Goal: Task Accomplishment & Management: Complete application form

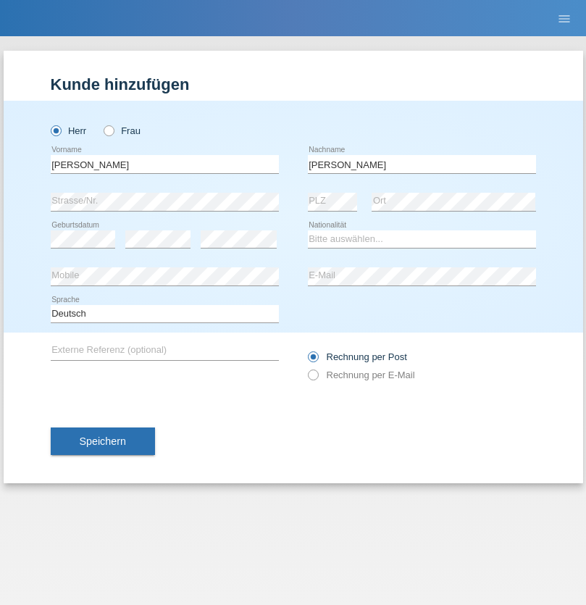
type input "[PERSON_NAME]"
select select "SY"
select select "C"
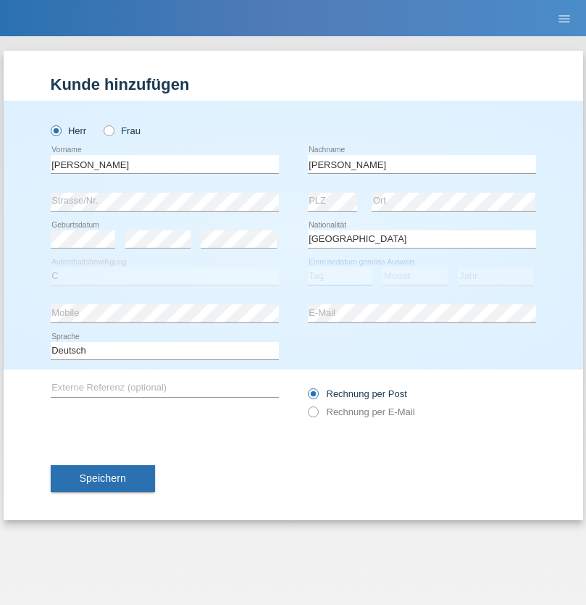
select select "21"
select select "12"
select select "2013"
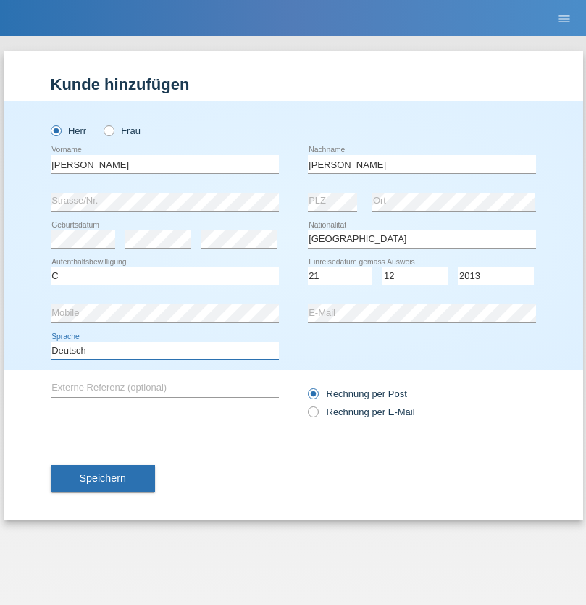
select select "en"
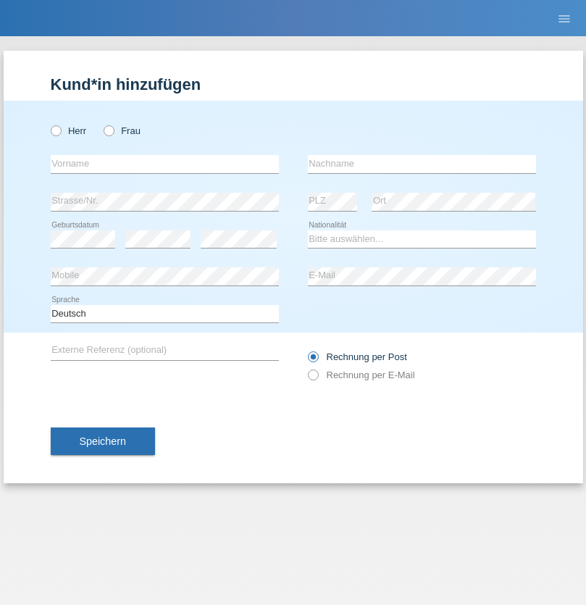
radio input "true"
click at [165, 164] on input "text" at bounding box center [165, 164] width 228 height 18
type input "[PERSON_NAME]"
click at [422, 164] on input "text" at bounding box center [422, 164] width 228 height 18
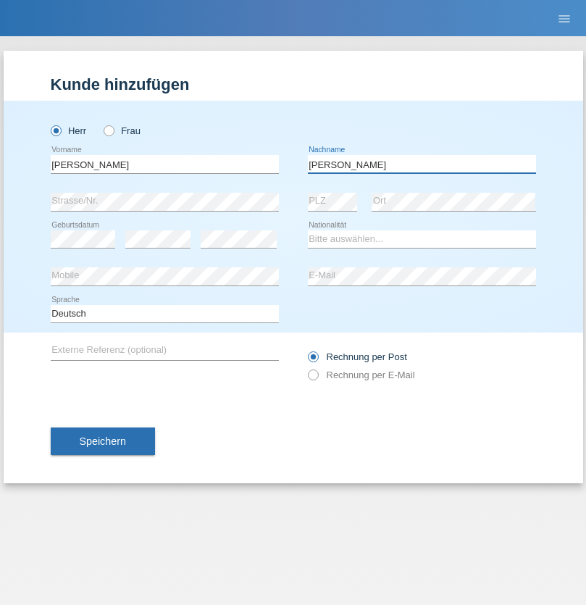
type input "Senn"
select select "CH"
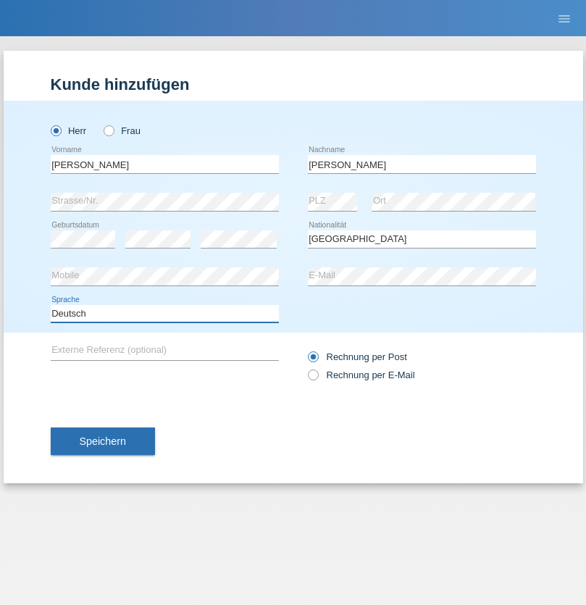
select select "en"
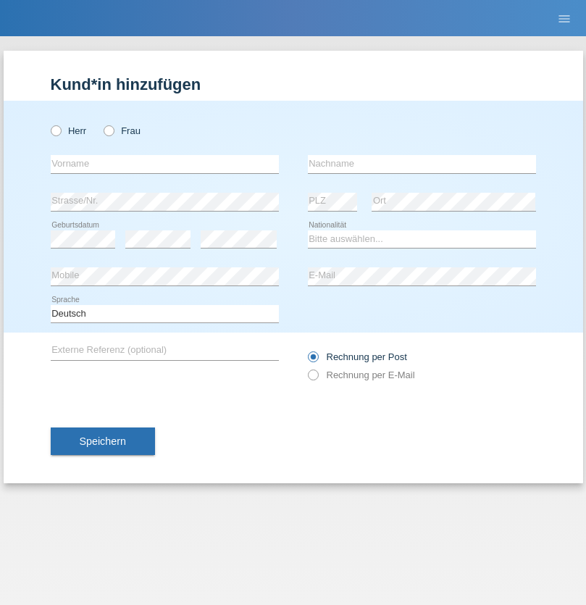
radio input "true"
click at [165, 164] on input "text" at bounding box center [165, 164] width 228 height 18
type input "Petre"
click at [422, 164] on input "text" at bounding box center [422, 164] width 228 height 18
type input "Bujor"
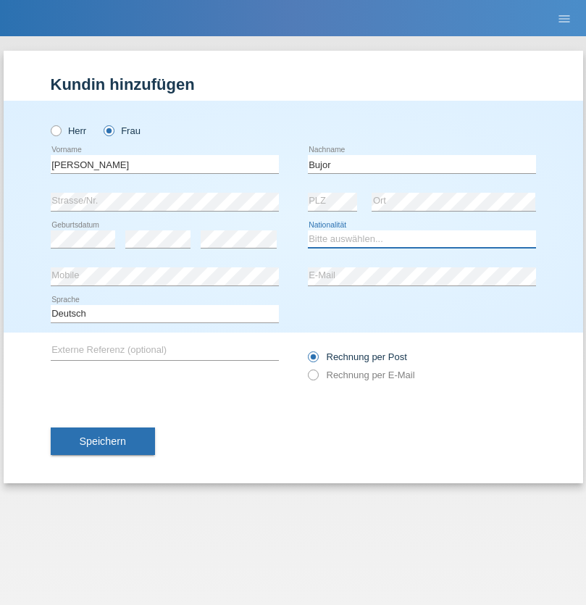
select select "RO"
select select "C"
select select "08"
select select "09"
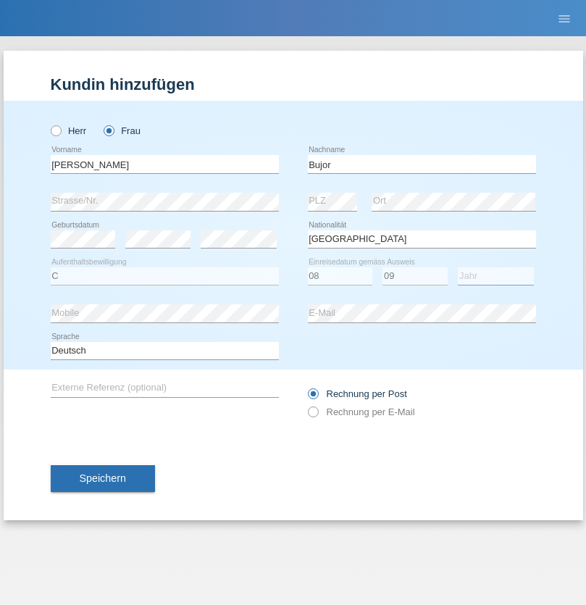
select select "2021"
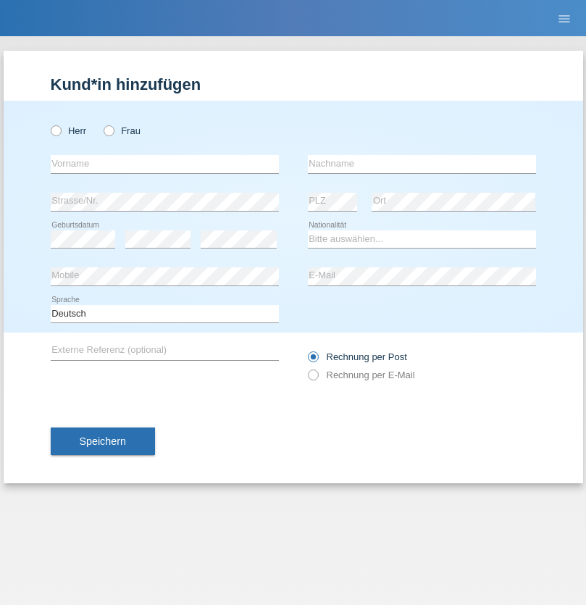
radio input "true"
click at [165, 164] on input "text" at bounding box center [165, 164] width 228 height 18
type input "agnertina"
click at [422, 164] on input "text" at bounding box center [422, 164] width 228 height 18
type input "noshaj"
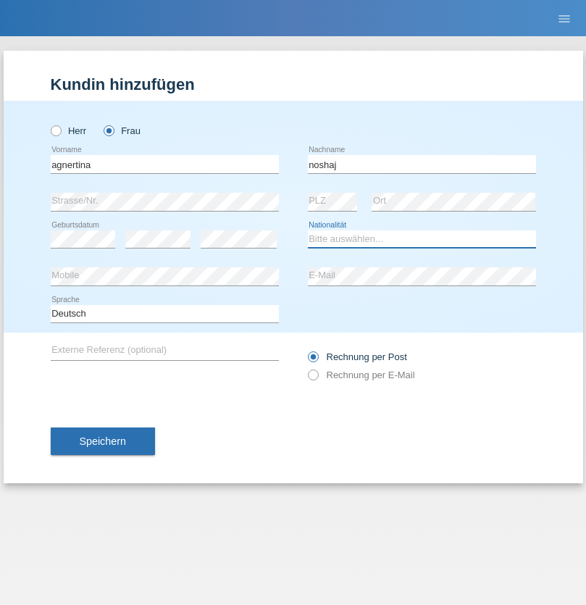
select select "NL"
select select "C"
select select "01"
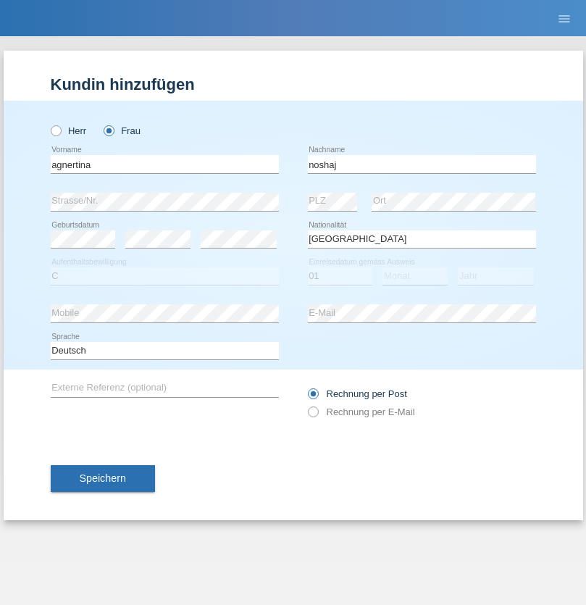
select select "08"
select select "2021"
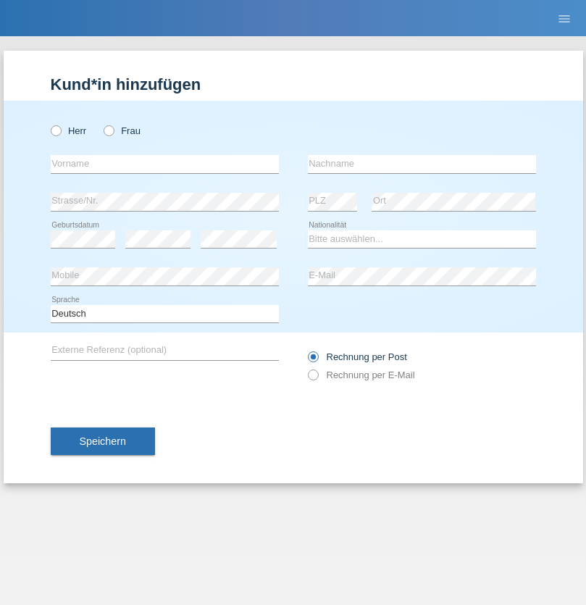
radio input "true"
click at [165, 164] on input "text" at bounding box center [165, 164] width 228 height 18
type input "firat"
click at [422, 164] on input "text" at bounding box center [422, 164] width 228 height 18
type input "kara"
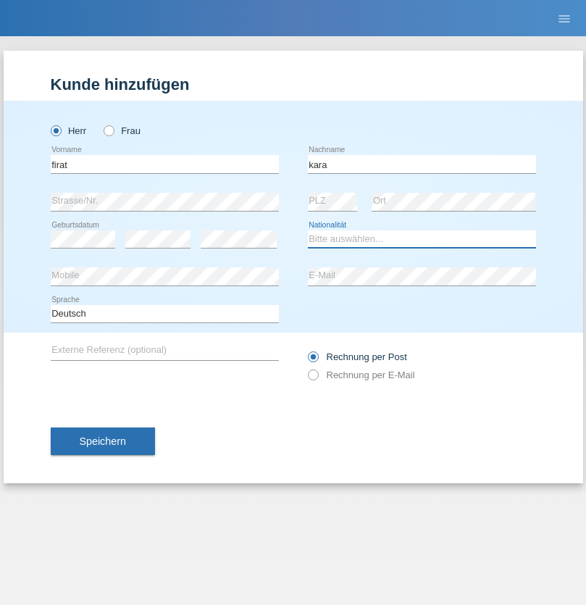
select select "CH"
radio input "true"
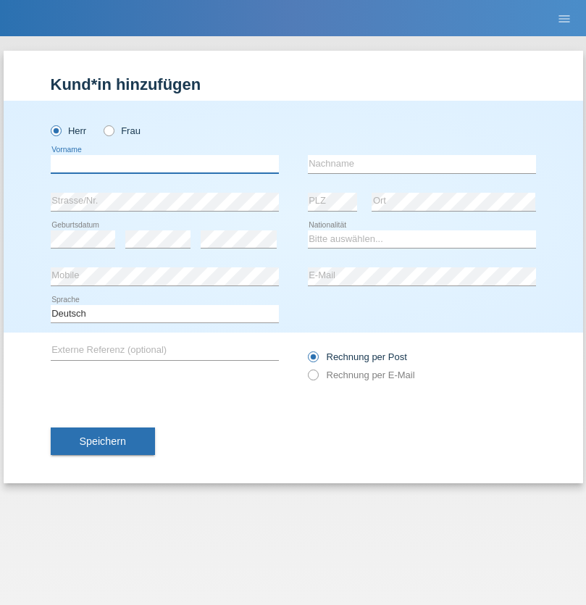
click at [165, 164] on input "text" at bounding box center [165, 164] width 228 height 18
type input "Cristian"
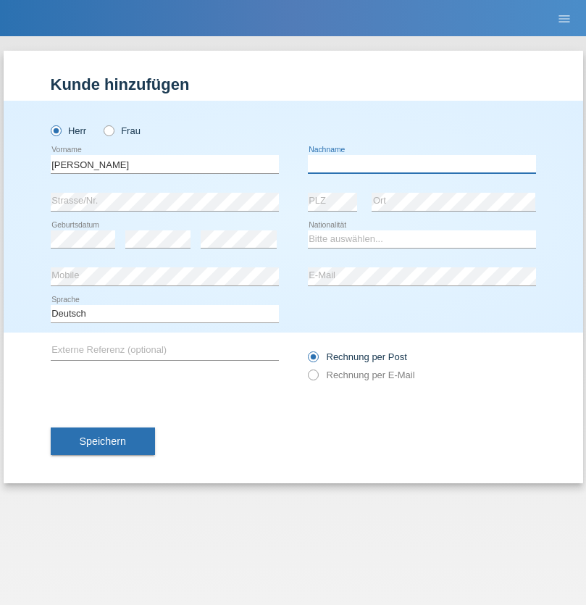
click at [422, 164] on input "text" at bounding box center [422, 164] width 228 height 18
type input "Teeriu"
select select "RO"
select select "C"
select select "08"
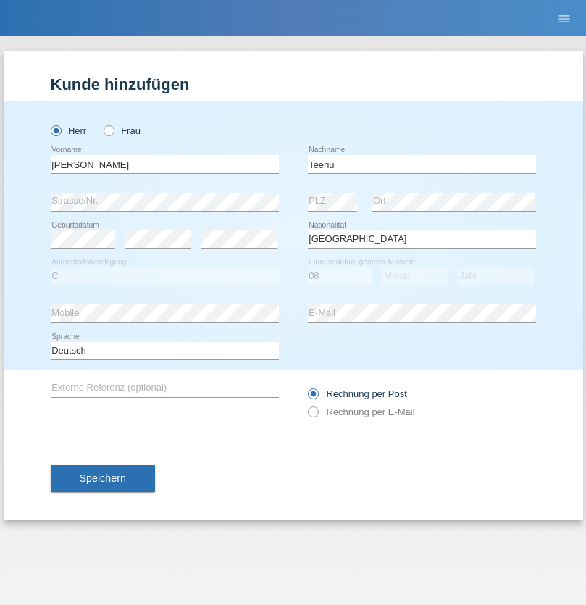
select select "09"
select select "2021"
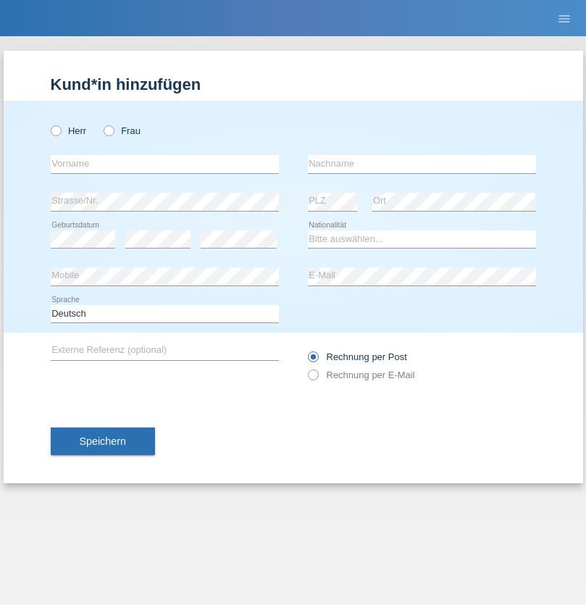
radio input "true"
click at [165, 164] on input "text" at bounding box center [165, 164] width 228 height 18
type input "Rihanna"
click at [422, 164] on input "text" at bounding box center [422, 164] width 228 height 18
type input "Dössegger"
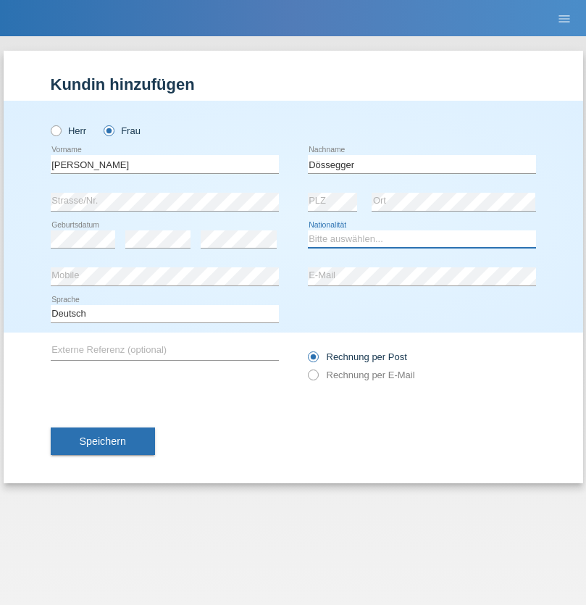
select select "CH"
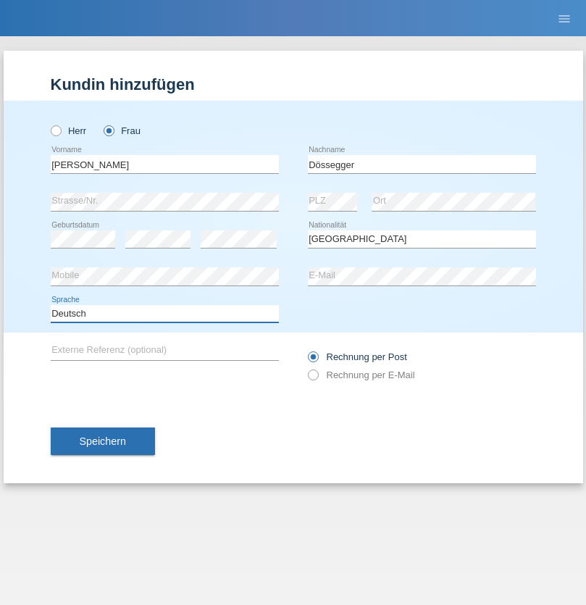
select select "en"
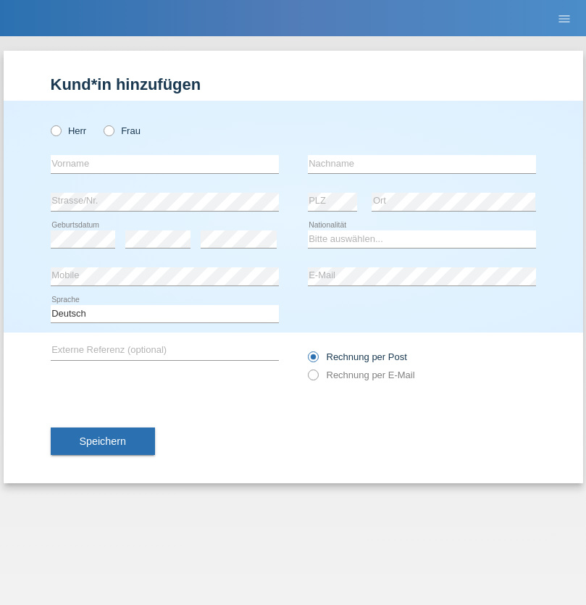
radio input "true"
click at [165, 164] on input "text" at bounding box center [165, 164] width 228 height 18
type input "Senije"
click at [422, 164] on input "text" at bounding box center [422, 164] width 228 height 18
type input "[DEMOGRAPHIC_DATA]"
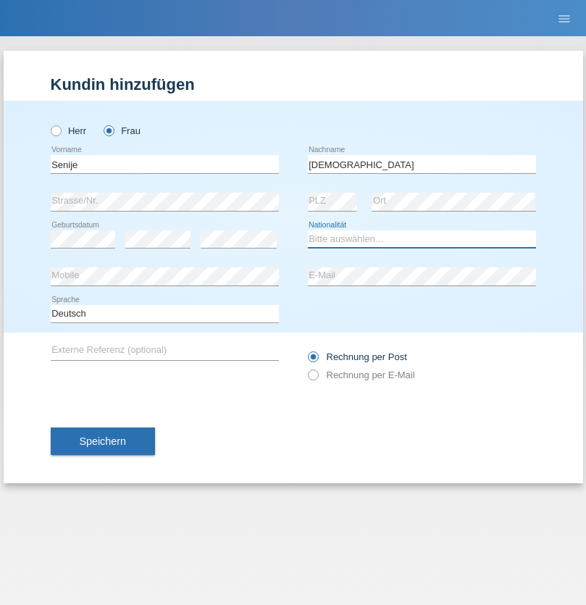
select select "CH"
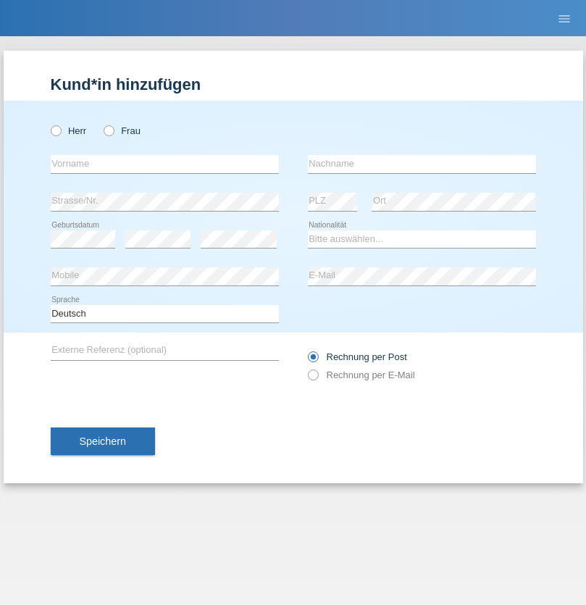
radio input "true"
click at [165, 164] on input "text" at bounding box center [165, 164] width 228 height 18
type input "Andy"
click at [422, 164] on input "text" at bounding box center [422, 164] width 228 height 18
type input "Priestley"
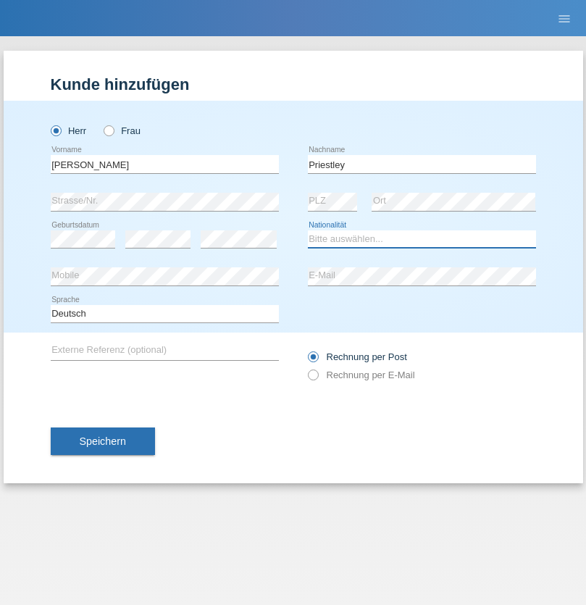
select select "CH"
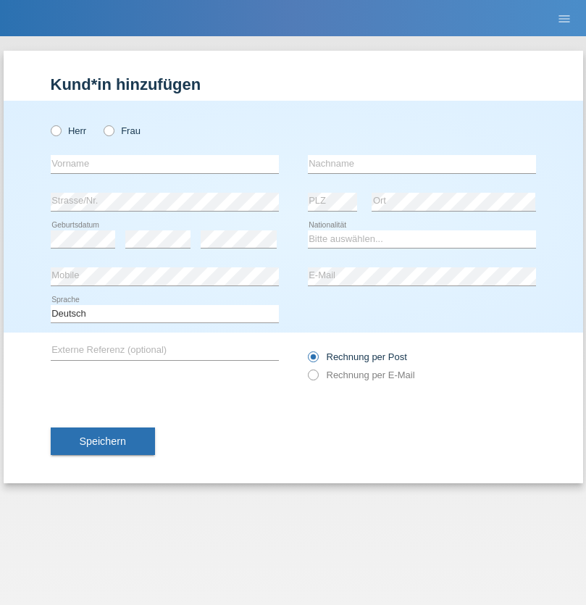
radio input "true"
click at [165, 164] on input "text" at bounding box center [165, 164] width 228 height 18
type input "[PERSON_NAME]"
click at [422, 164] on input "text" at bounding box center [422, 164] width 228 height 18
type input "Fortugno"
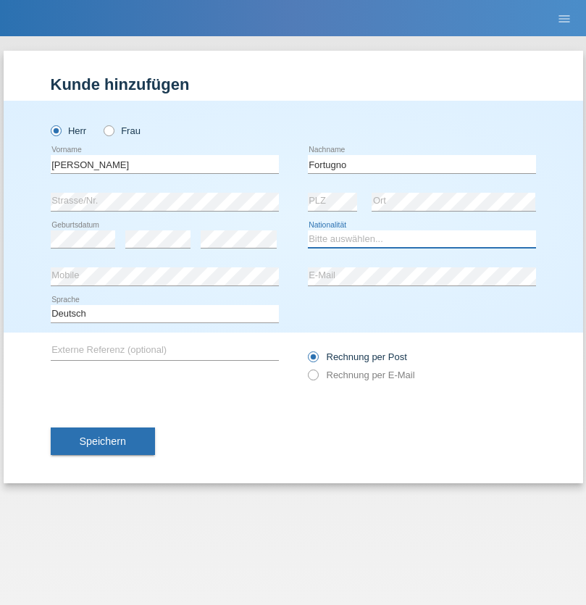
select select "IT"
select select "C"
select select "09"
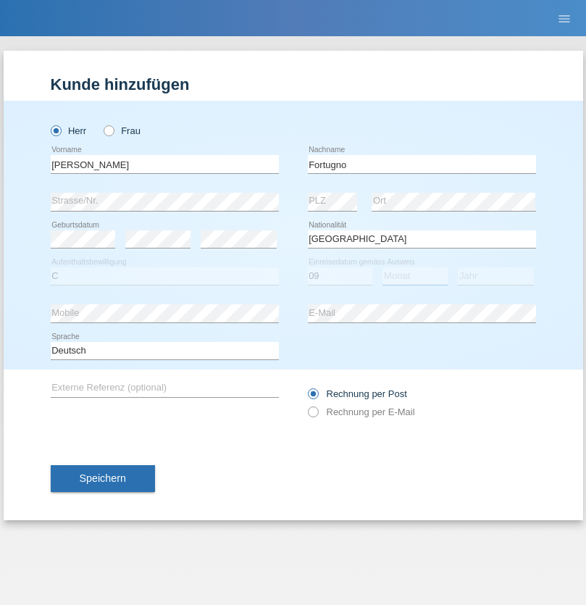
select select "08"
select select "2006"
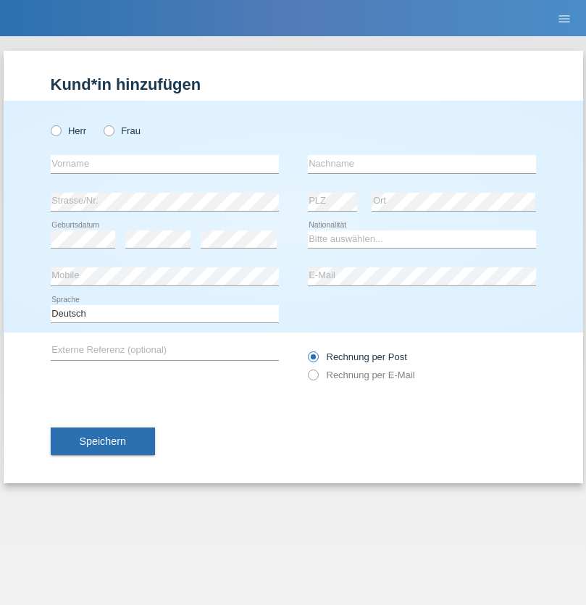
radio input "true"
click at [165, 164] on input "text" at bounding box center [165, 164] width 228 height 18
type input "[PERSON_NAME]"
click at [422, 164] on input "text" at bounding box center [422, 164] width 228 height 18
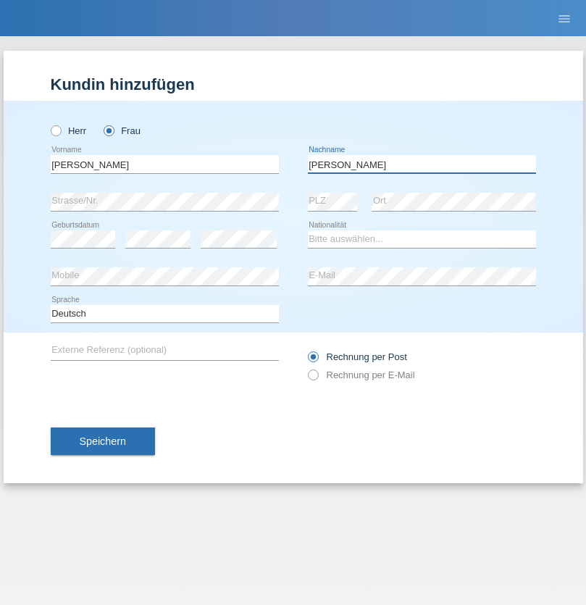
type input "Yolana"
select select "UA"
select select "C"
select select "23"
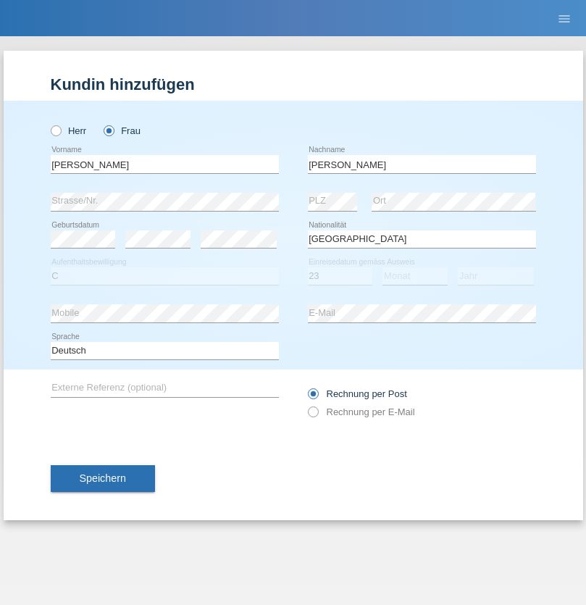
select select "10"
select select "2021"
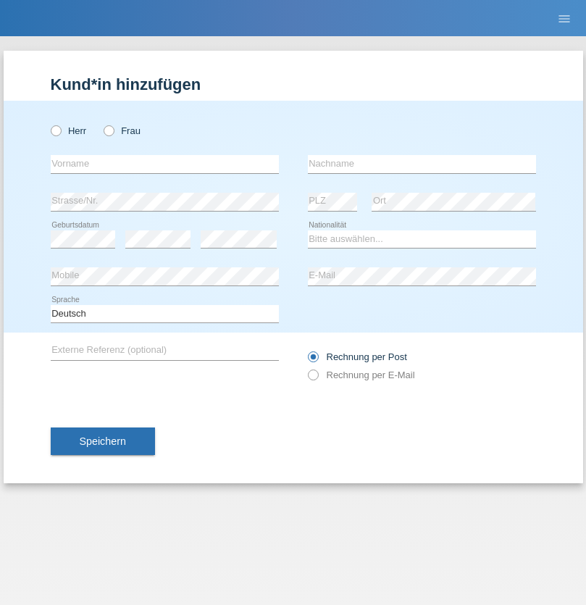
radio input "true"
click at [165, 164] on input "text" at bounding box center [165, 164] width 228 height 18
type input "Nuria"
click at [422, 164] on input "text" at bounding box center [422, 164] width 228 height 18
type input "D'Antino"
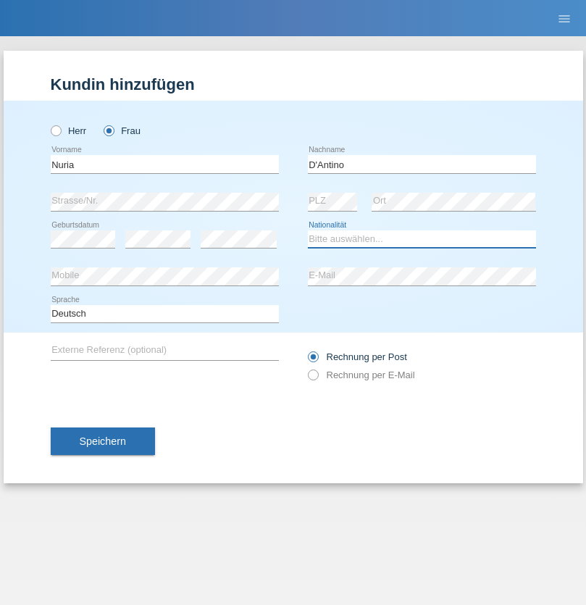
select select "CH"
